Goal: Transaction & Acquisition: Purchase product/service

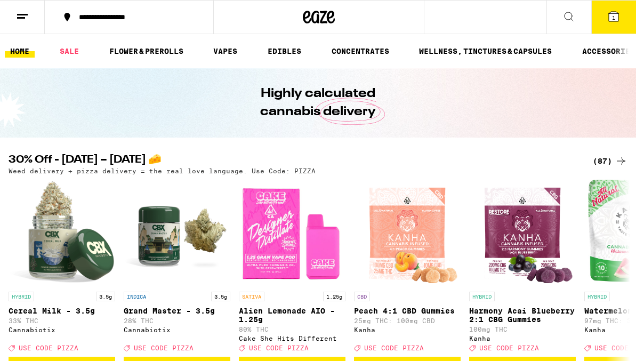
click at [619, 17] on icon at bounding box center [613, 16] width 13 height 13
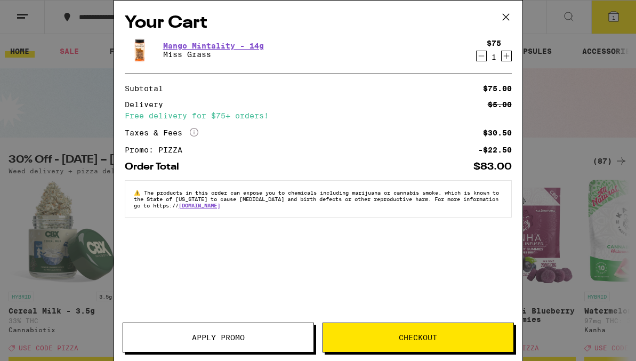
click at [405, 348] on button "Checkout" at bounding box center [418, 338] width 191 height 30
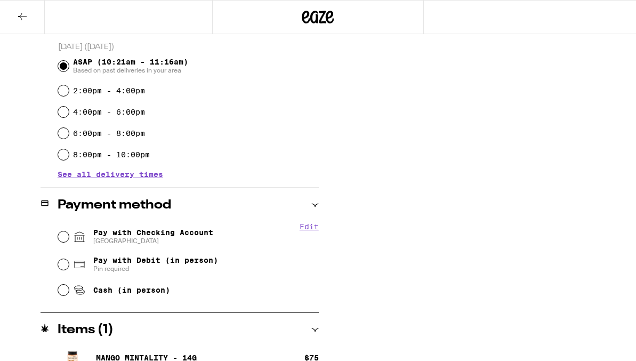
scroll to position [315, 0]
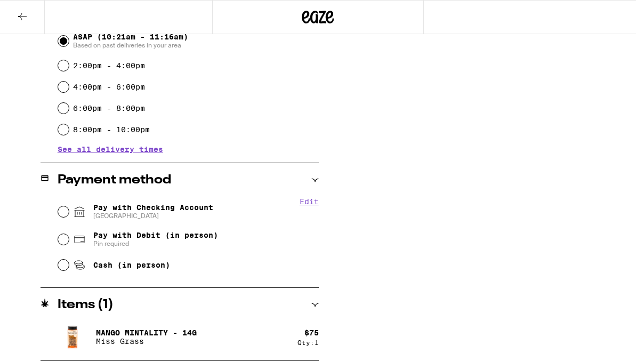
click at [210, 212] on span "Pay with Checking Account CHASE COLLEGE" at bounding box center [153, 211] width 120 height 17
click at [69, 212] on input "Pay with Checking Account CHASE COLLEGE" at bounding box center [63, 211] width 11 height 11
radio input "true"
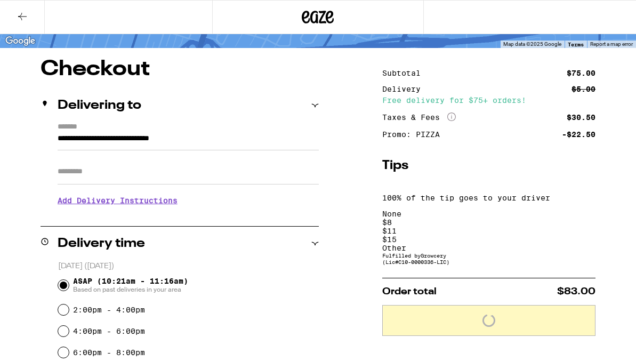
scroll to position [69, 0]
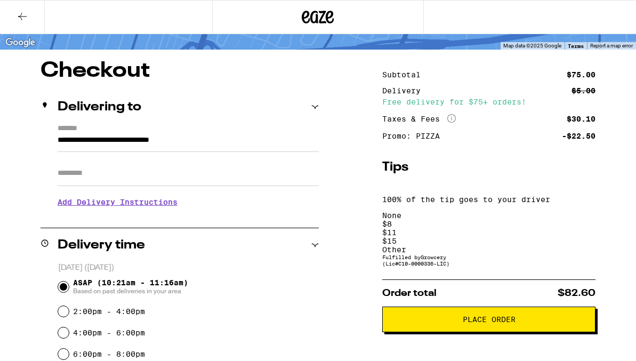
click at [575, 245] on div "Other" at bounding box center [488, 249] width 213 height 9
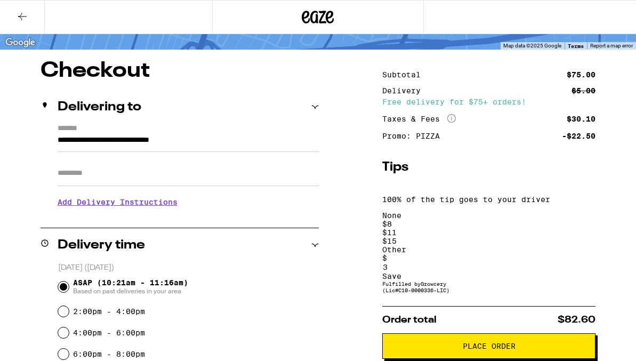
type input "3"
click at [591, 272] on div "Save" at bounding box center [488, 276] width 213 height 9
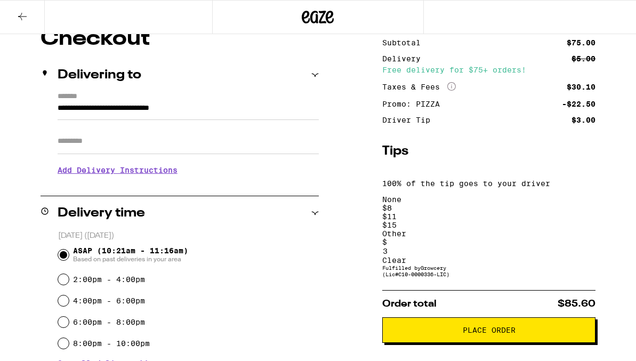
scroll to position [107, 0]
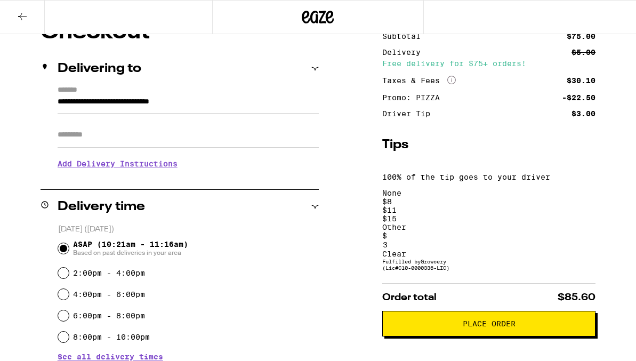
click at [571, 311] on button "Place Order" at bounding box center [488, 324] width 213 height 26
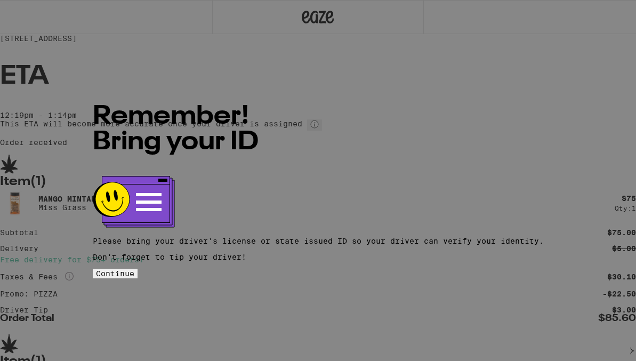
click at [134, 269] on span "Continue" at bounding box center [115, 273] width 38 height 9
